Goal: Navigation & Orientation: Go to known website

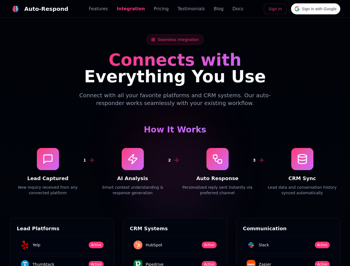
scroll to position [749, 0]
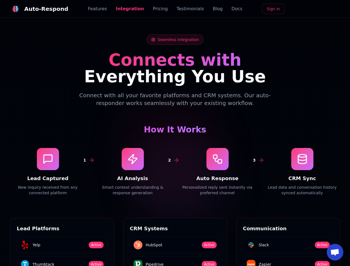
click at [36, 9] on div "Auto-Respond" at bounding box center [46, 9] width 44 height 8
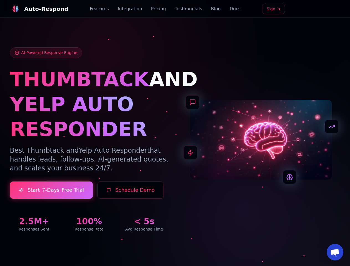
click at [335, 253] on span "Open chat" at bounding box center [335, 253] width 9 height 8
